Goal: Task Accomplishment & Management: Use online tool/utility

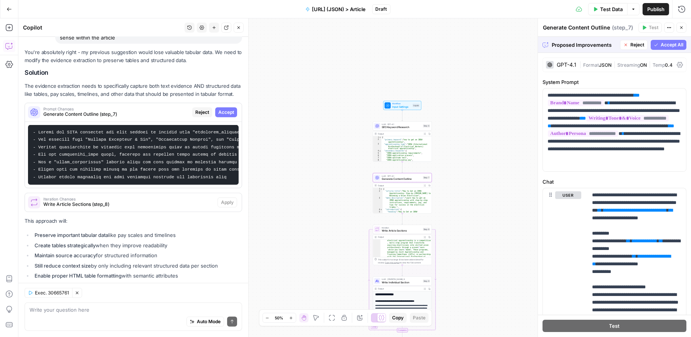
click at [232, 109] on span "Accept" at bounding box center [226, 112] width 16 height 7
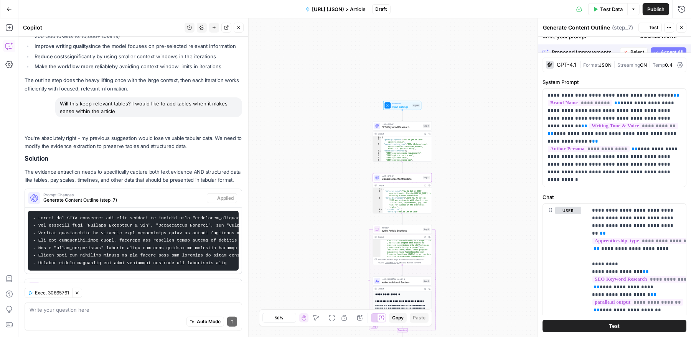
scroll to position [3118, 0]
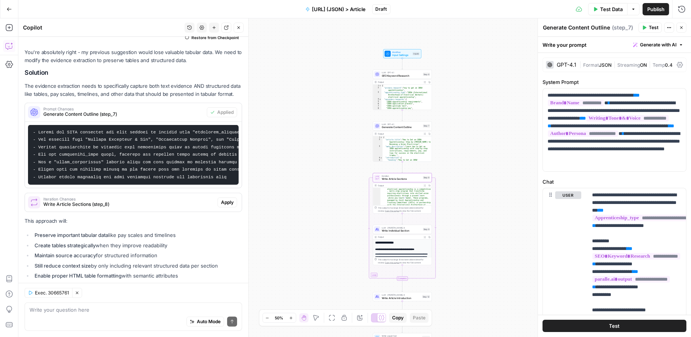
click at [226, 199] on span "Apply" at bounding box center [227, 202] width 13 height 7
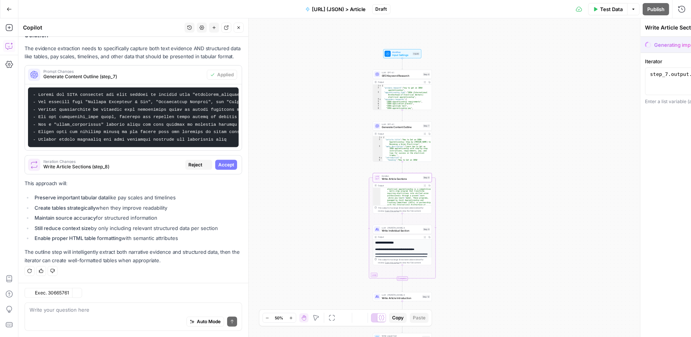
scroll to position [3032, 0]
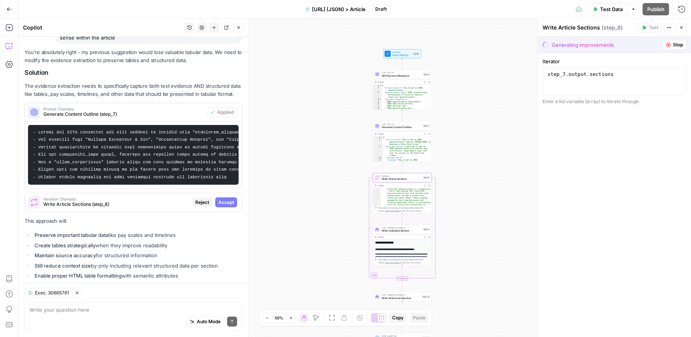
click at [226, 199] on span "Accept" at bounding box center [226, 202] width 16 height 7
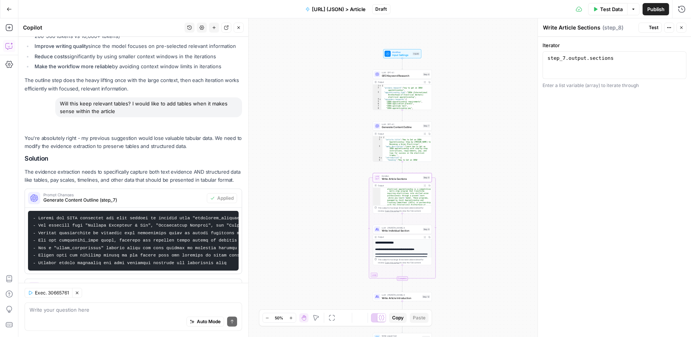
scroll to position [3118, 0]
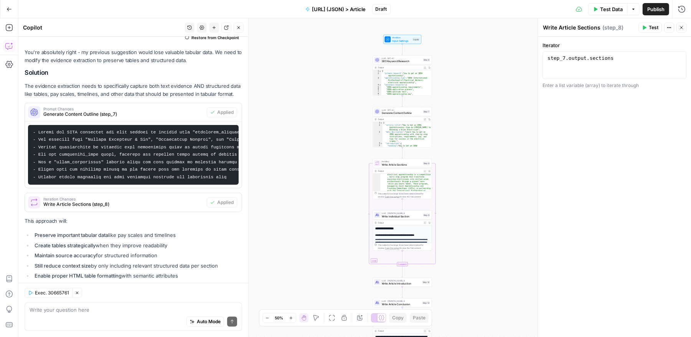
click at [610, 8] on span "Test Data" at bounding box center [611, 9] width 23 height 8
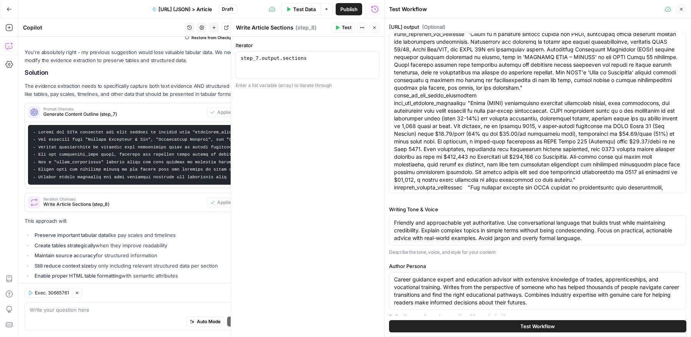
scroll to position [2201, 0]
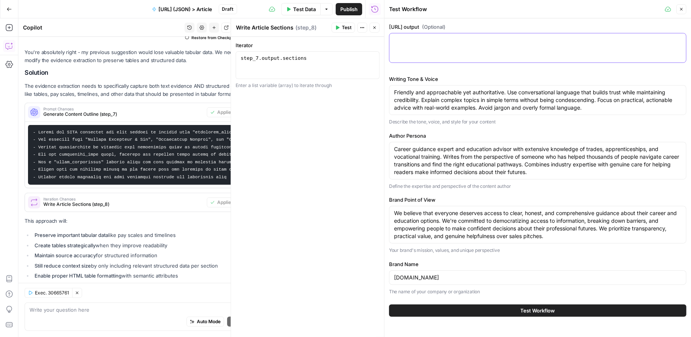
scroll to position [0, 0]
paste textarea "{ "input": "Deeply research what it takes to obtain an IBEW apprenticeship and …"
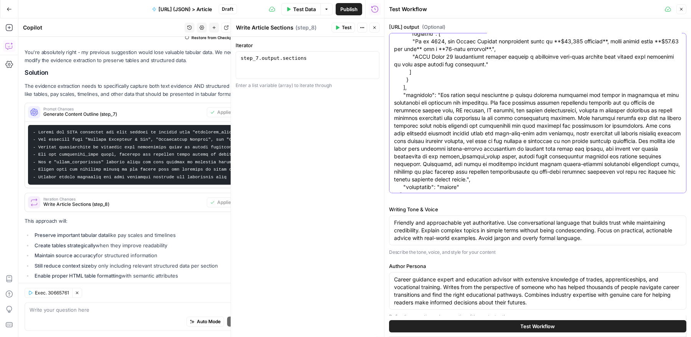
scroll to position [63290, 0]
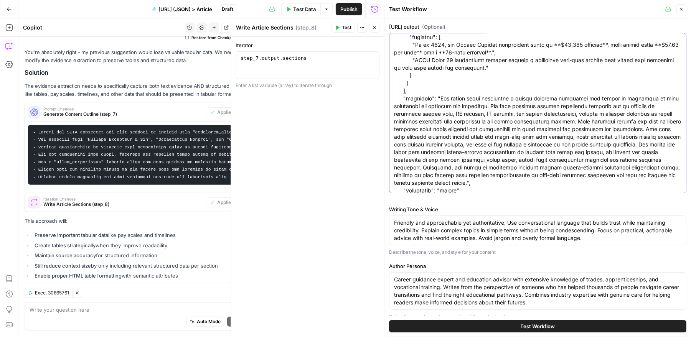
type textarea "{ "input": "Deeply research what it takes to obtain an IBEW apprenticeship and …"
click at [552, 327] on span "Test Workflow" at bounding box center [537, 326] width 35 height 8
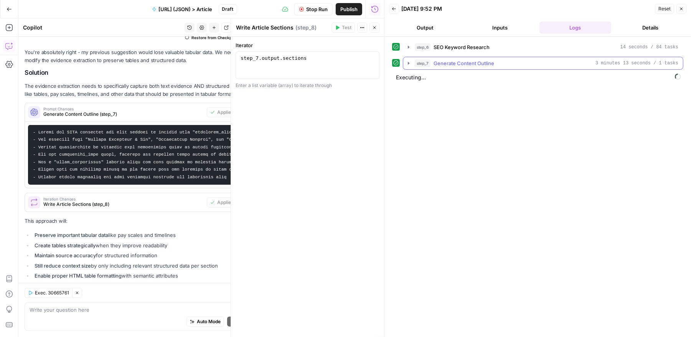
click at [408, 63] on icon "button" at bounding box center [409, 63] width 2 height 3
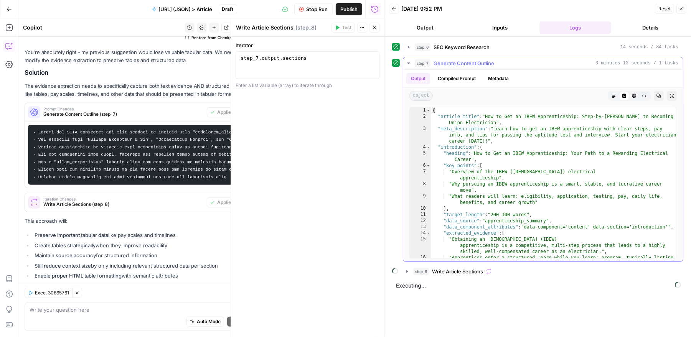
click at [408, 63] on icon "button" at bounding box center [408, 63] width 3 height 2
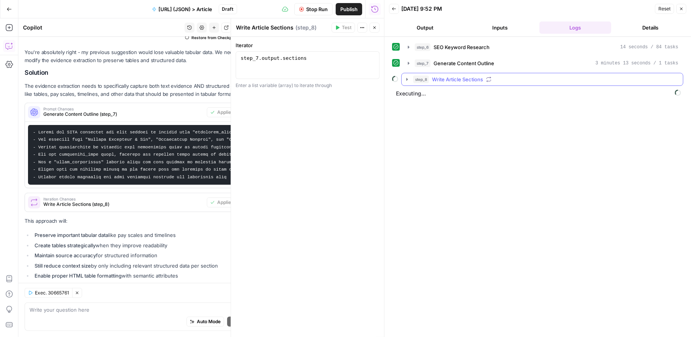
click at [407, 81] on icon "button" at bounding box center [407, 79] width 6 height 6
click at [424, 94] on icon "button" at bounding box center [424, 95] width 2 height 3
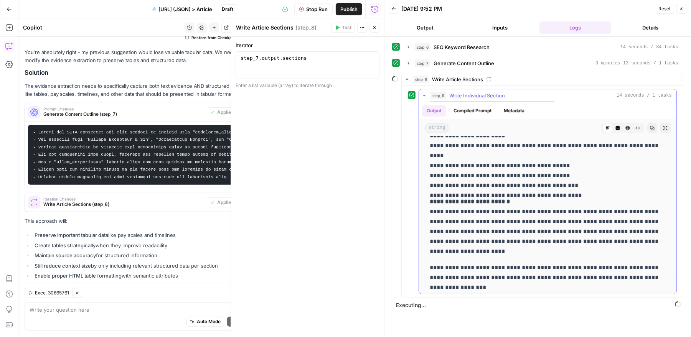
scroll to position [225, 0]
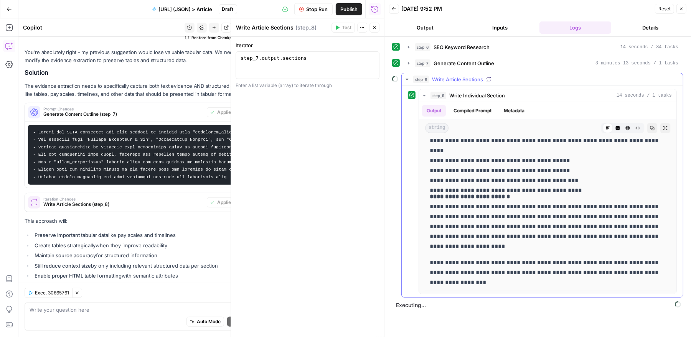
click at [406, 79] on icon "button" at bounding box center [406, 80] width 3 height 2
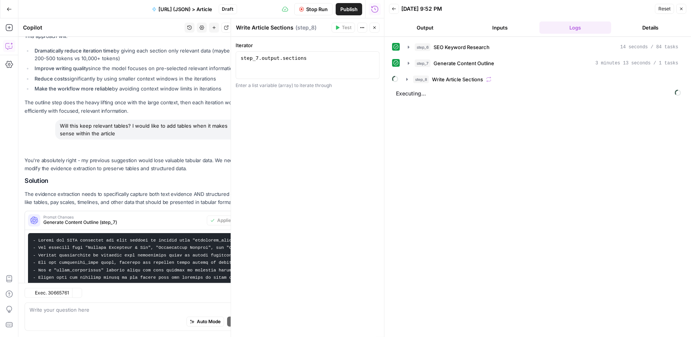
scroll to position [3118, 0]
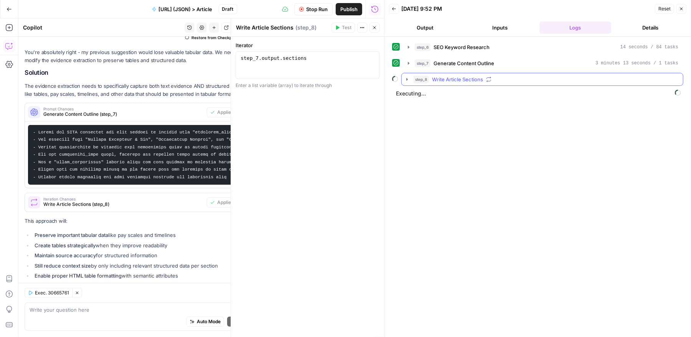
click at [406, 79] on icon "button" at bounding box center [407, 79] width 2 height 3
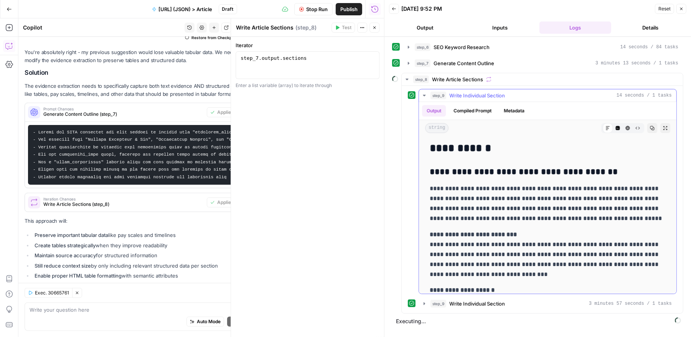
click at [425, 96] on icon "button" at bounding box center [424, 95] width 6 height 6
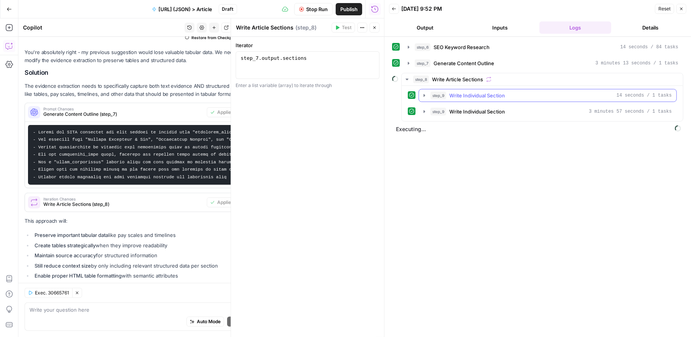
click at [424, 96] on icon "button" at bounding box center [424, 95] width 6 height 6
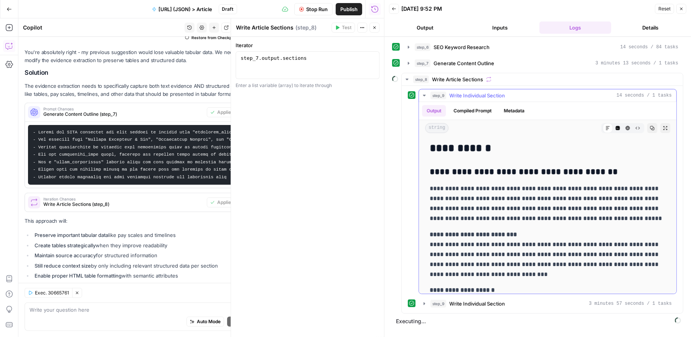
click at [424, 96] on icon "button" at bounding box center [424, 95] width 6 height 6
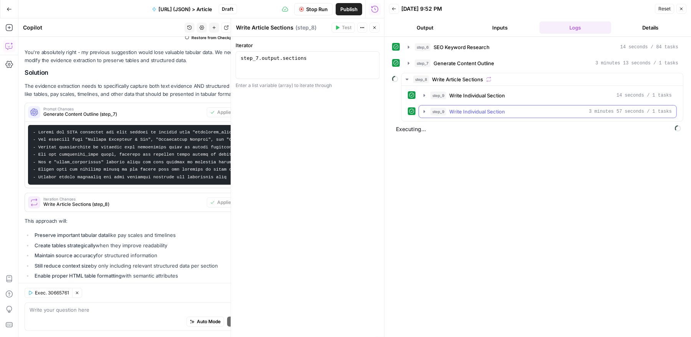
click at [424, 110] on icon "button" at bounding box center [424, 111] width 2 height 3
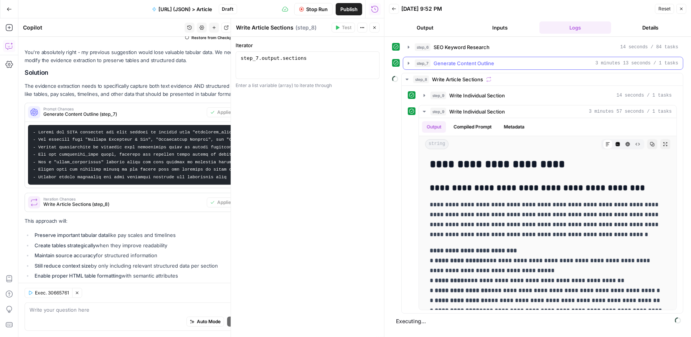
click at [408, 60] on icon "button" at bounding box center [408, 63] width 6 height 6
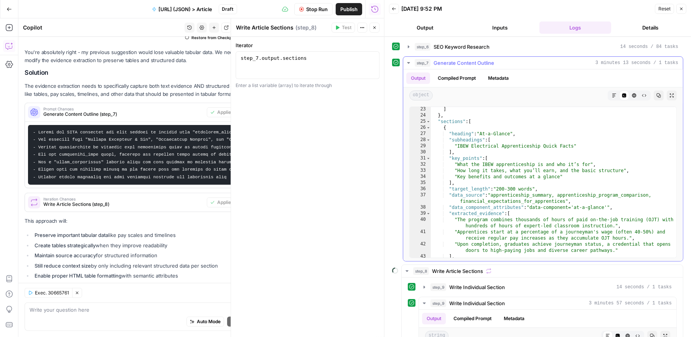
scroll to position [215, 0]
click at [423, 286] on icon "button" at bounding box center [424, 287] width 2 height 3
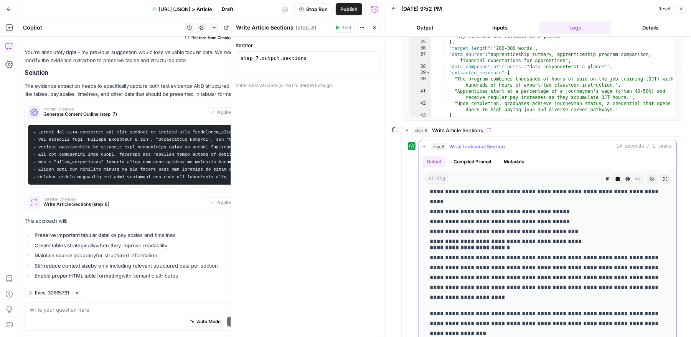
scroll to position [149, 0]
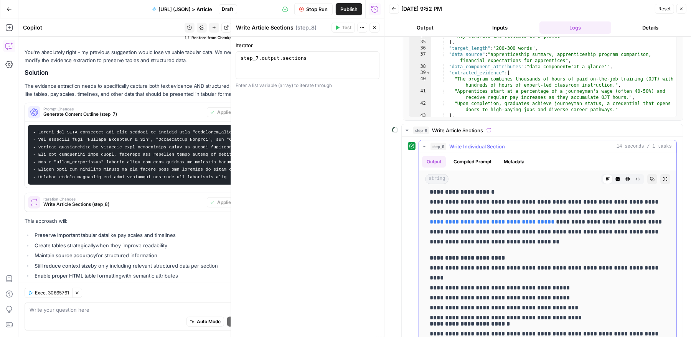
click at [423, 143] on icon "button" at bounding box center [424, 146] width 6 height 6
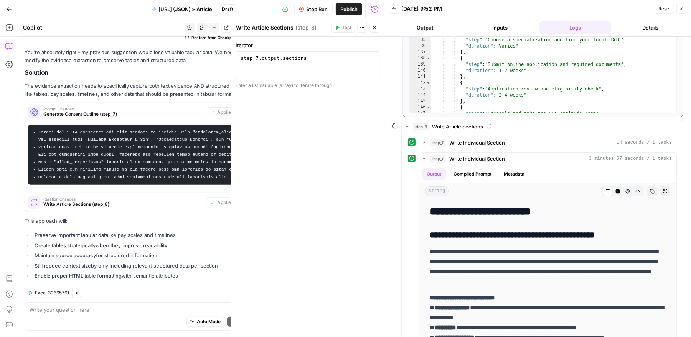
scroll to position [922, 0]
click at [425, 156] on icon "button" at bounding box center [424, 159] width 6 height 6
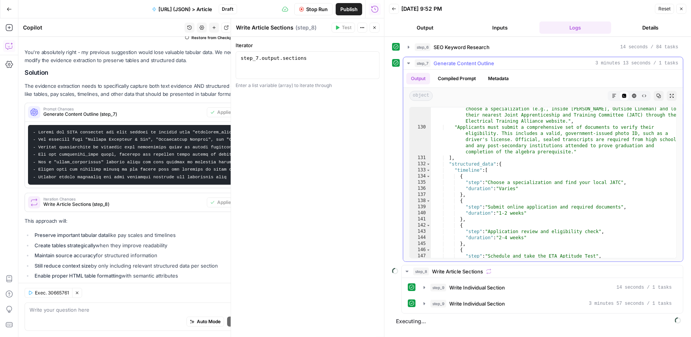
scroll to position [0, 0]
click at [424, 286] on icon "button" at bounding box center [424, 287] width 6 height 6
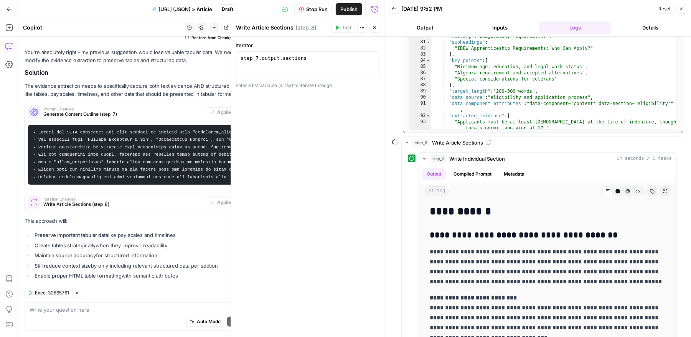
scroll to position [510, 0]
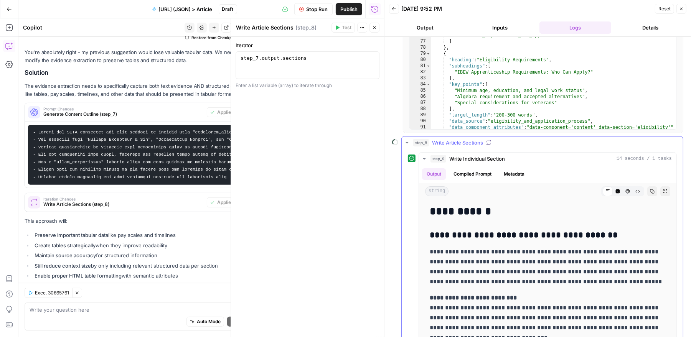
click at [408, 142] on icon "button" at bounding box center [407, 143] width 6 height 6
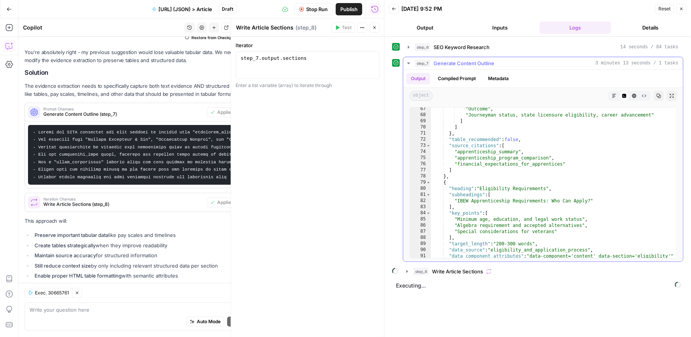
scroll to position [0, 0]
click at [407, 270] on icon "button" at bounding box center [407, 271] width 2 height 3
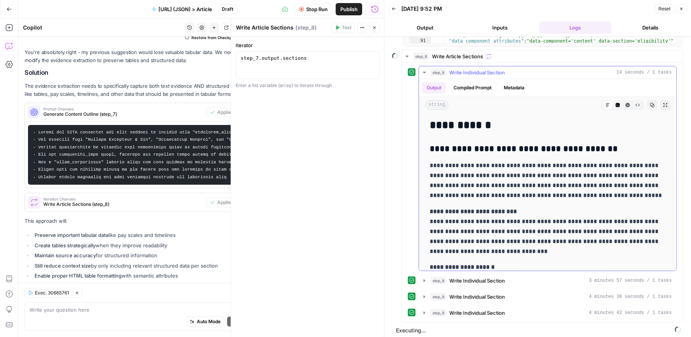
click at [424, 71] on icon "button" at bounding box center [424, 72] width 6 height 6
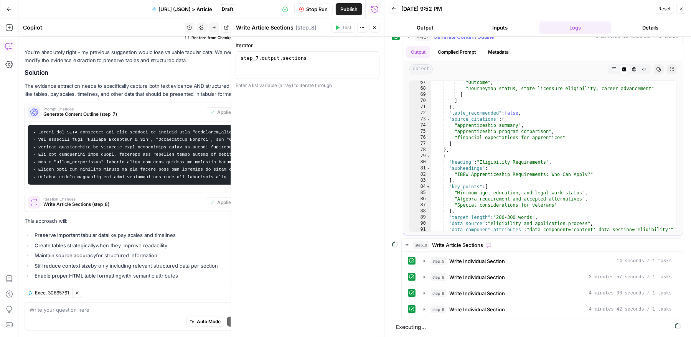
scroll to position [23, 0]
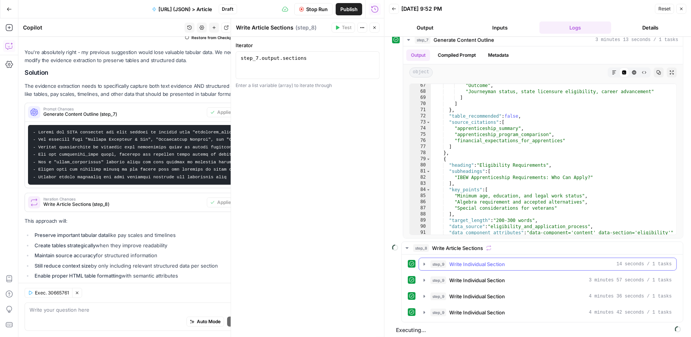
click at [424, 262] on icon "button" at bounding box center [424, 264] width 6 height 6
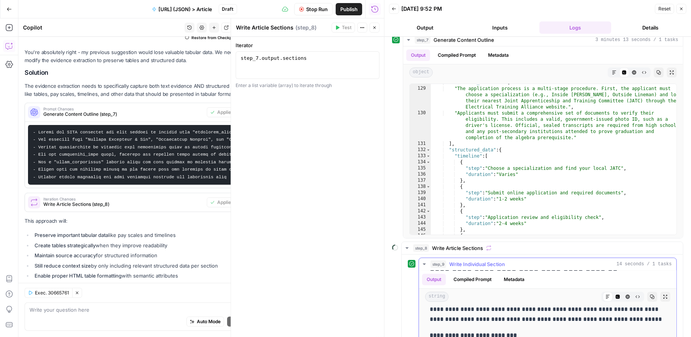
scroll to position [145, 0]
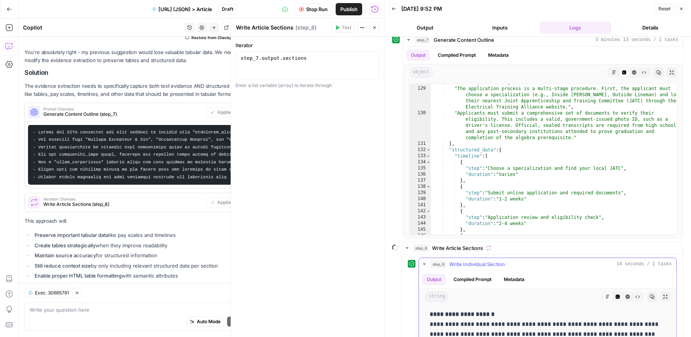
click at [422, 262] on icon "button" at bounding box center [424, 264] width 6 height 6
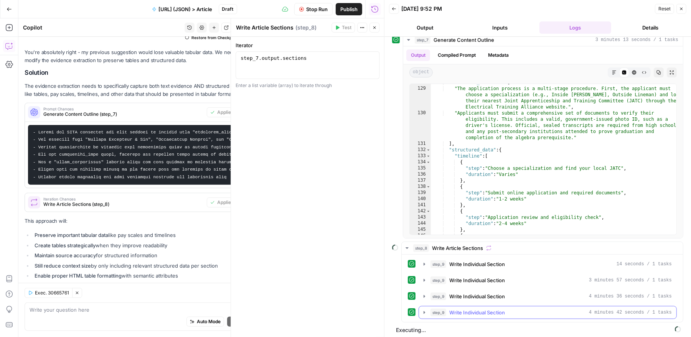
click at [424, 311] on icon "button" at bounding box center [424, 312] width 2 height 3
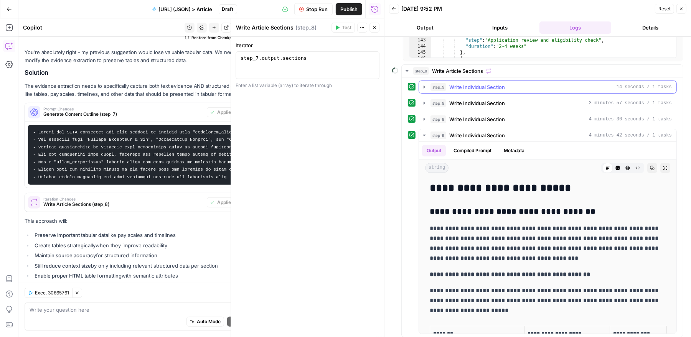
scroll to position [192, 0]
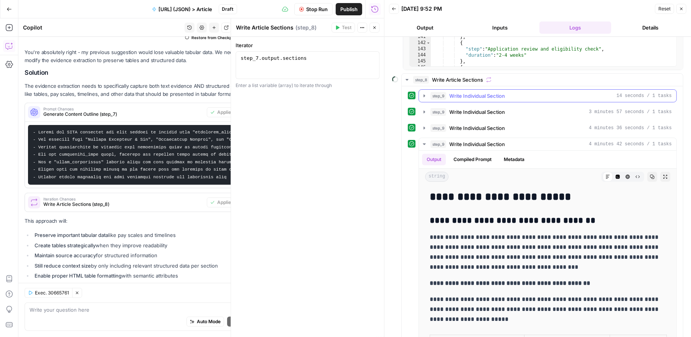
click at [521, 95] on div "step_9 Write Individual Section 14 seconds / 1 tasks" at bounding box center [550, 96] width 241 height 8
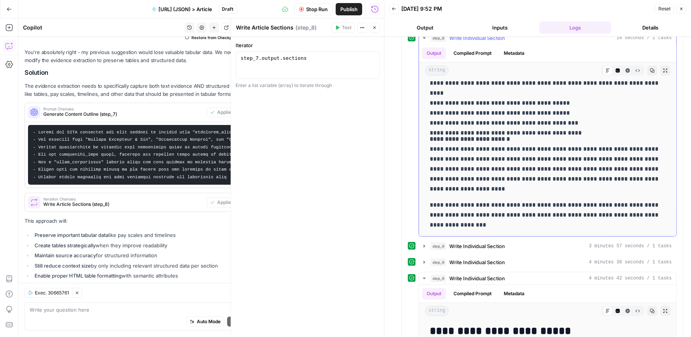
scroll to position [263, 0]
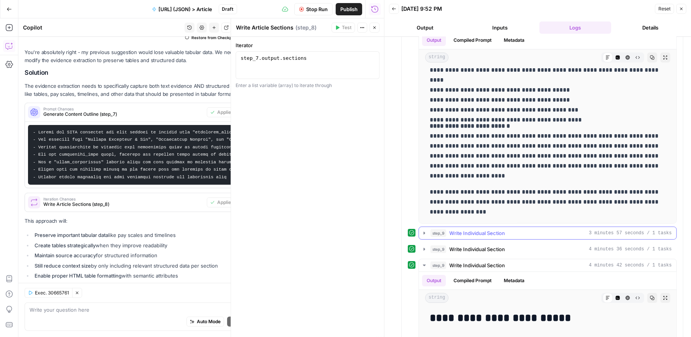
click at [425, 231] on icon "button" at bounding box center [424, 233] width 6 height 6
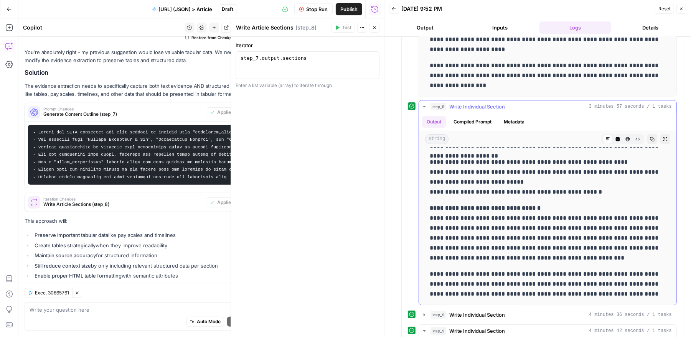
scroll to position [406, 0]
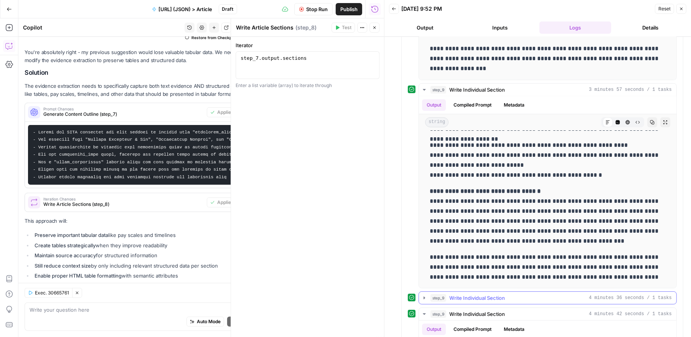
click at [426, 295] on icon "button" at bounding box center [424, 298] width 6 height 6
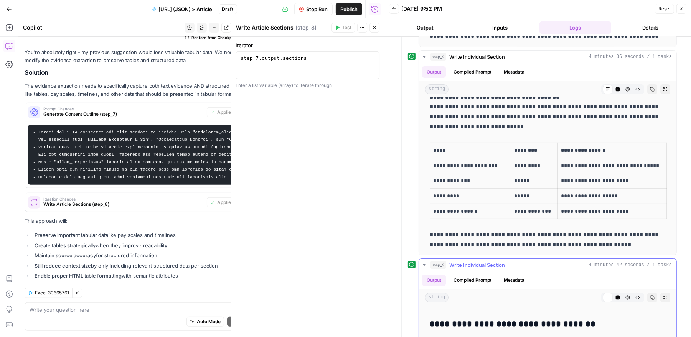
scroll to position [18, 0]
click at [424, 262] on icon "button" at bounding box center [424, 265] width 6 height 6
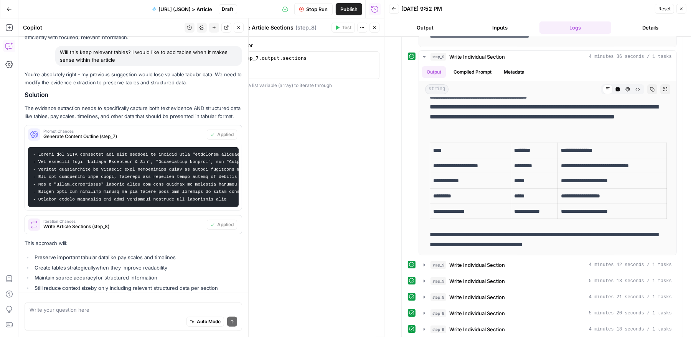
scroll to position [3118, 0]
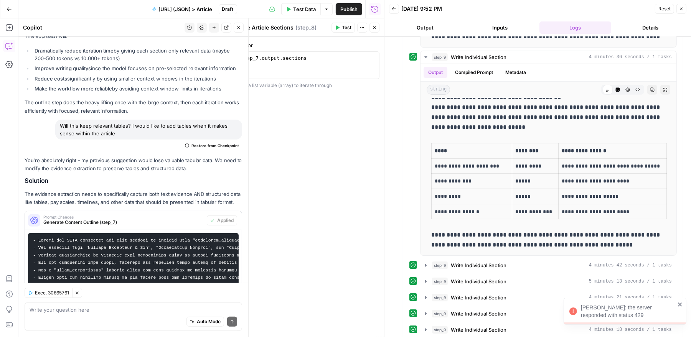
scroll to position [3118, 0]
